Goal: Task Accomplishment & Management: Manage account settings

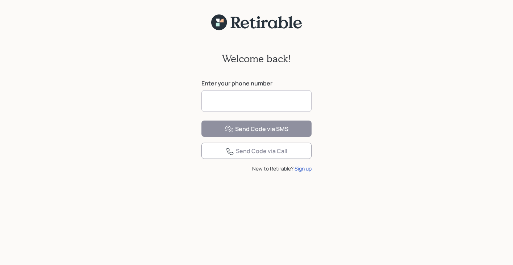
click at [227, 101] on input at bounding box center [256, 101] width 110 height 22
type input "**********"
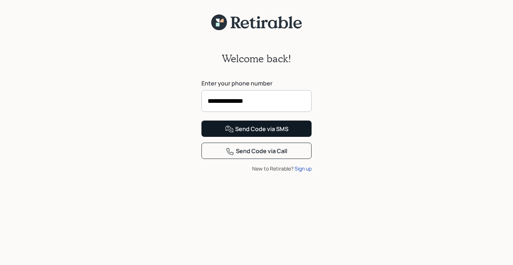
click at [256, 134] on div "Send Code via SMS" at bounding box center [256, 129] width 63 height 9
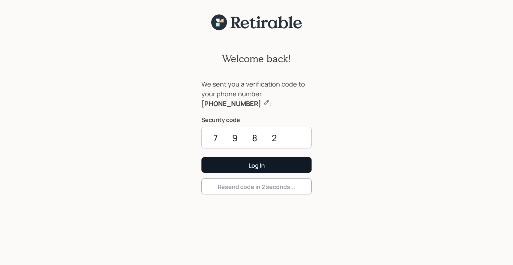
type input "7982"
click at [257, 166] on div "Log In" at bounding box center [257, 166] width 16 height 8
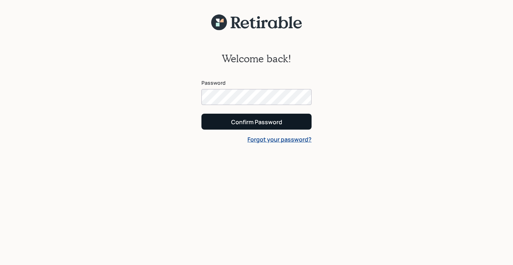
click at [251, 120] on div "Confirm Password" at bounding box center [256, 122] width 51 height 8
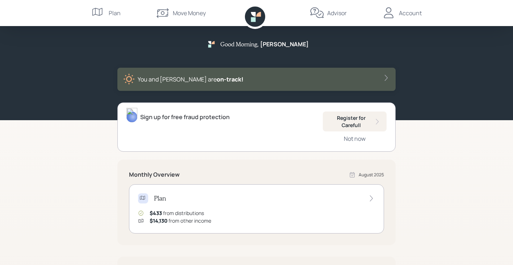
click at [60, 204] on div "Good Morning , [PERSON_NAME] You and [PERSON_NAME] are on‑track! Sign up for fr…" at bounding box center [256, 211] width 513 height 422
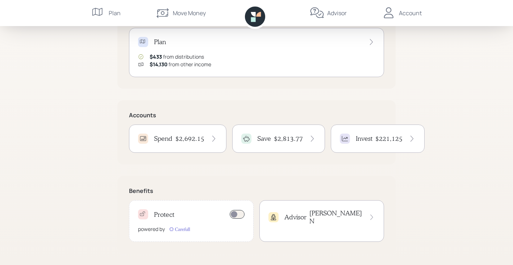
scroll to position [157, 0]
click at [187, 140] on h4 "$2,692.15" at bounding box center [189, 139] width 29 height 8
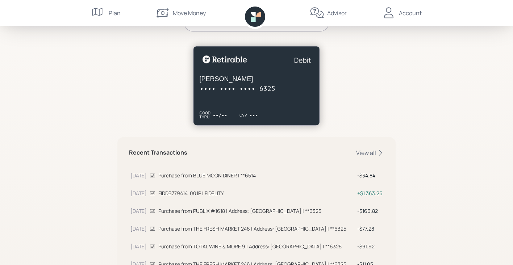
scroll to position [129, 0]
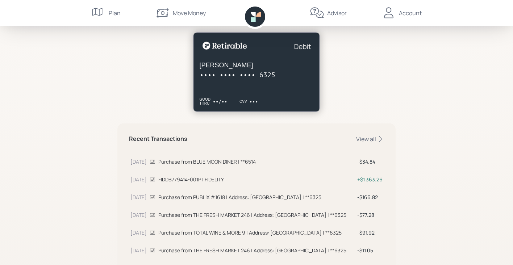
click at [469, 117] on div "Spend Help $2,692 .15 Cash Balance Your plan allows you to spend this entire ba…" at bounding box center [256, 121] width 513 height 501
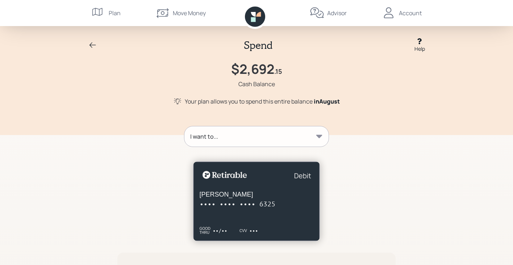
scroll to position [0, 0]
click at [320, 135] on icon at bounding box center [319, 136] width 7 height 7
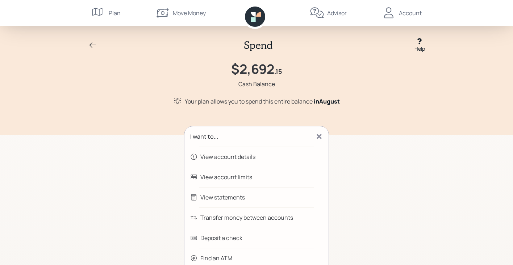
click at [280, 218] on div "Transfer money between accounts" at bounding box center [246, 217] width 93 height 9
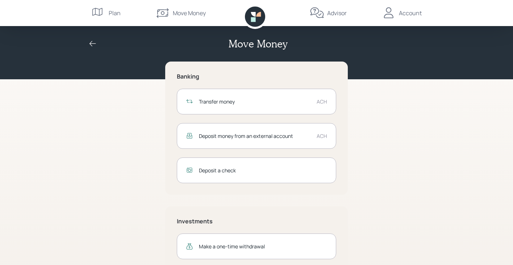
click at [280, 102] on div "Transfer money" at bounding box center [255, 102] width 112 height 8
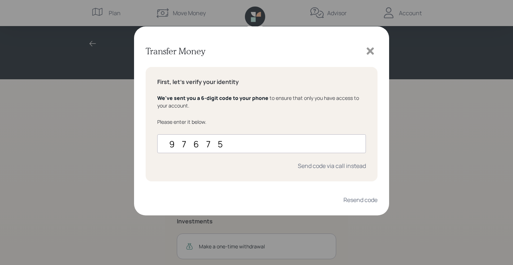
type input "976759"
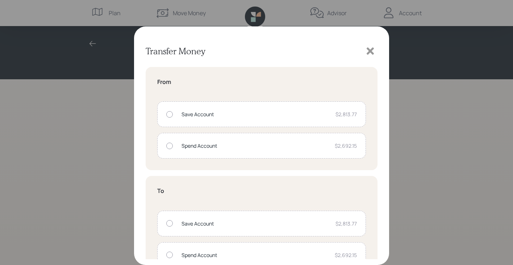
click at [169, 145] on div at bounding box center [169, 146] width 7 height 7
radio input "true"
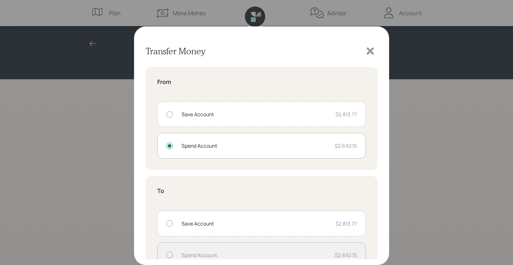
click at [170, 224] on div at bounding box center [169, 223] width 7 height 7
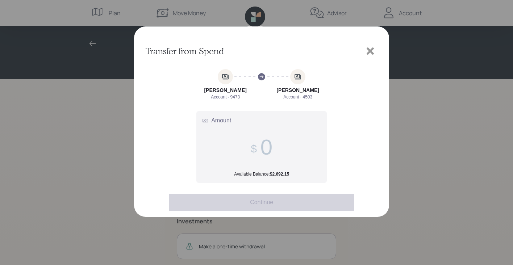
click at [272, 151] on input "Amount Available Balance: $2,692.15" at bounding box center [266, 147] width 12 height 25
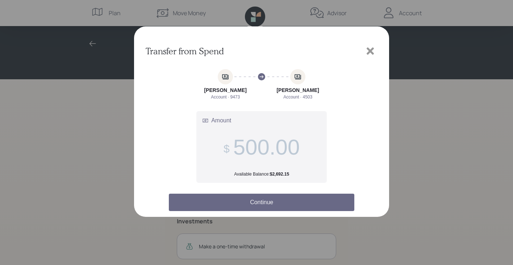
type input "500.00"
click at [266, 200] on button "Continue" at bounding box center [261, 202] width 185 height 17
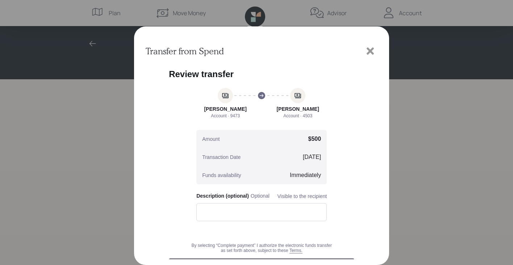
click at [371, 49] on icon at bounding box center [370, 51] width 11 height 11
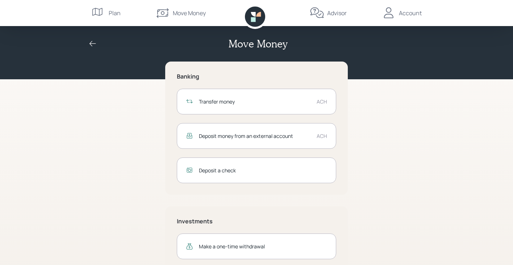
click at [378, 145] on div "Banking Transfer money ACH Deposit money from an external account ACH Deposit a…" at bounding box center [256, 166] width 278 height 209
click at [91, 43] on icon at bounding box center [92, 43] width 7 height 5
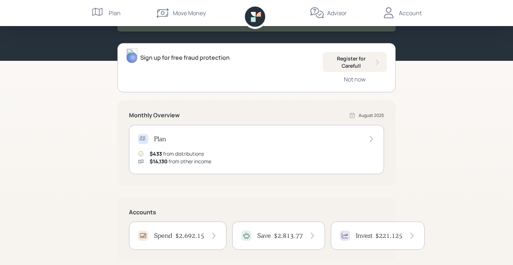
scroll to position [60, 0]
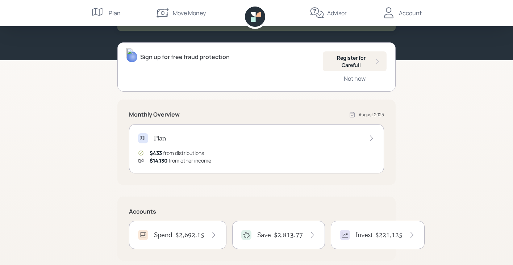
click at [194, 234] on h4 "$2,692.15" at bounding box center [189, 235] width 29 height 8
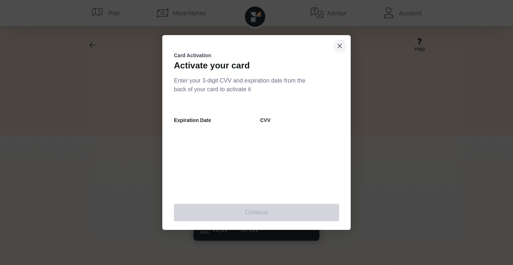
click at [341, 45] on icon "close dialog" at bounding box center [340, 46] width 4 height 4
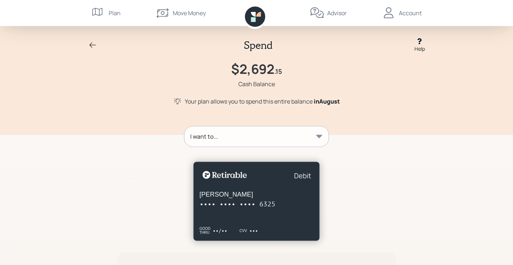
click at [320, 135] on icon at bounding box center [319, 136] width 6 height 3
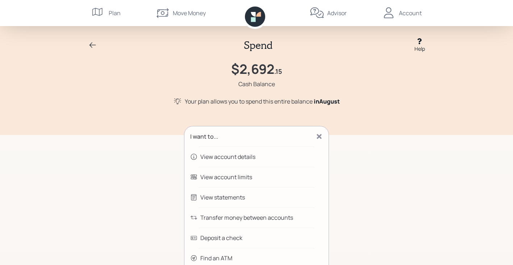
click at [265, 217] on div "Transfer money between accounts" at bounding box center [246, 217] width 93 height 9
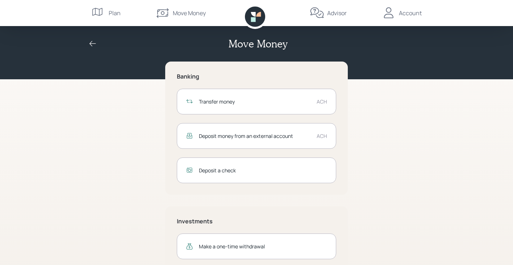
click at [237, 104] on div "Transfer money" at bounding box center [255, 102] width 112 height 8
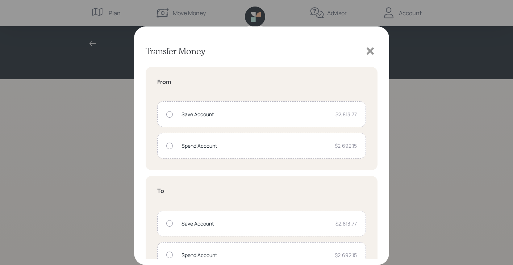
click at [456, 154] on div "Transfer Money From Save Account $2,813.77 Spend Account $2,692.15 To Save Acco…" at bounding box center [256, 132] width 513 height 265
click at [170, 145] on div at bounding box center [169, 146] width 7 height 7
radio input "true"
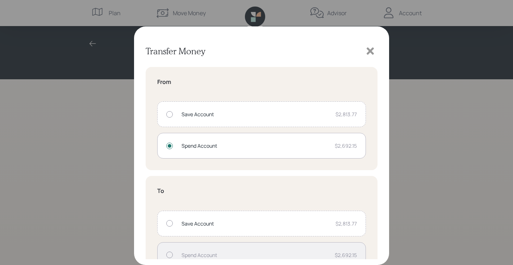
click at [167, 224] on div at bounding box center [169, 223] width 7 height 7
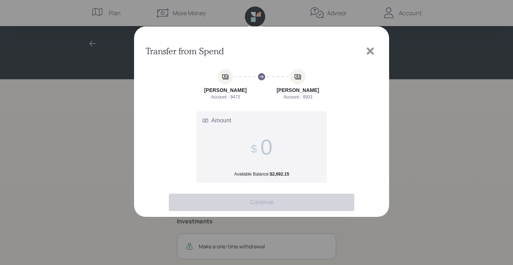
click at [276, 150] on label "Amount Available Balance: $2,692.15" at bounding box center [262, 147] width 130 height 71
click at [272, 150] on input "Amount Available Balance: $2,692.15" at bounding box center [266, 147] width 12 height 25
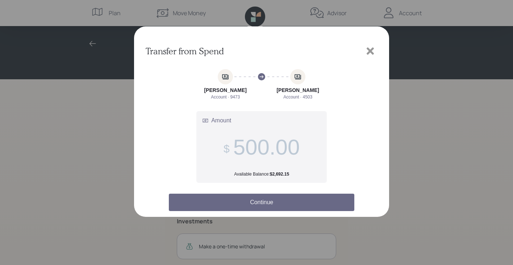
type input "500.00"
click at [266, 202] on button "Continue" at bounding box center [261, 202] width 185 height 17
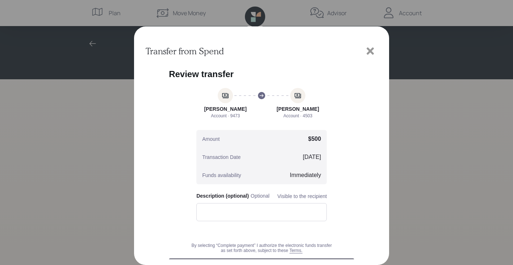
click at [405, 202] on div "Transfer from Spend" at bounding box center [256, 132] width 513 height 265
click at [378, 226] on div at bounding box center [262, 183] width 232 height 232
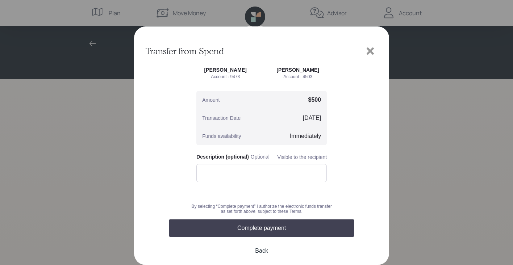
scroll to position [39, 0]
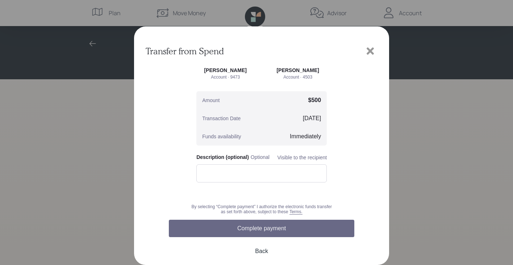
click at [291, 225] on button "Complete payment" at bounding box center [261, 228] width 185 height 17
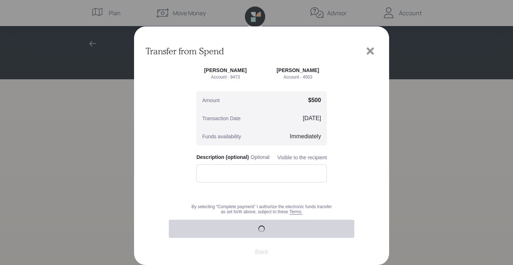
scroll to position [32, 0]
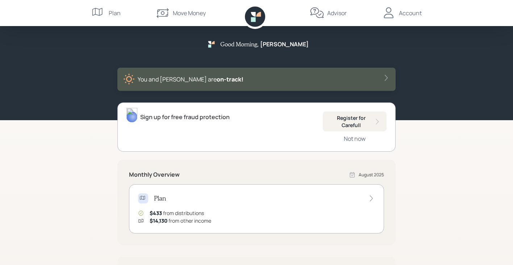
click at [422, 199] on div "Good Morning , [PERSON_NAME] You and [PERSON_NAME] are on‑track! Sign up for fr…" at bounding box center [256, 211] width 513 height 422
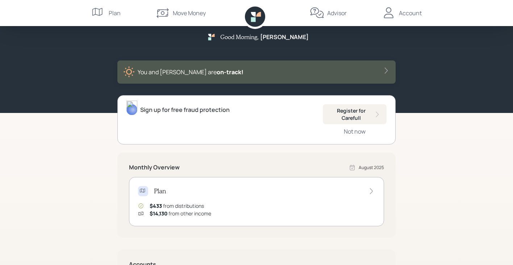
scroll to position [5, 0]
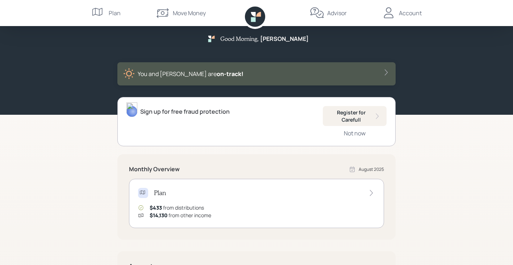
click at [409, 13] on div "Account" at bounding box center [410, 13] width 23 height 9
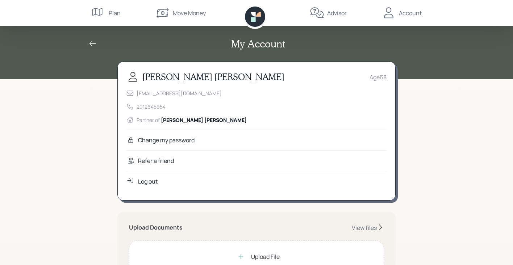
click at [153, 180] on div "Log out" at bounding box center [148, 181] width 20 height 9
